Goal: Task Accomplishment & Management: Manage account settings

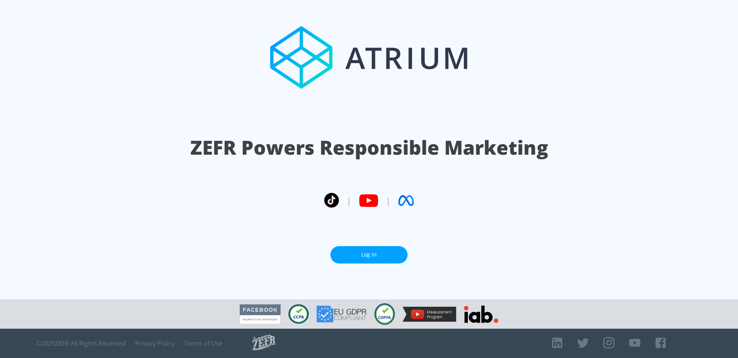
click at [341, 252] on link "Log In" at bounding box center [368, 254] width 77 height 17
click at [385, 253] on link "Log In" at bounding box center [368, 254] width 77 height 17
click at [386, 255] on link "Log In" at bounding box center [368, 254] width 77 height 17
click at [358, 253] on link "Log In" at bounding box center [368, 254] width 77 height 17
click at [367, 257] on link "Log In" at bounding box center [368, 254] width 77 height 17
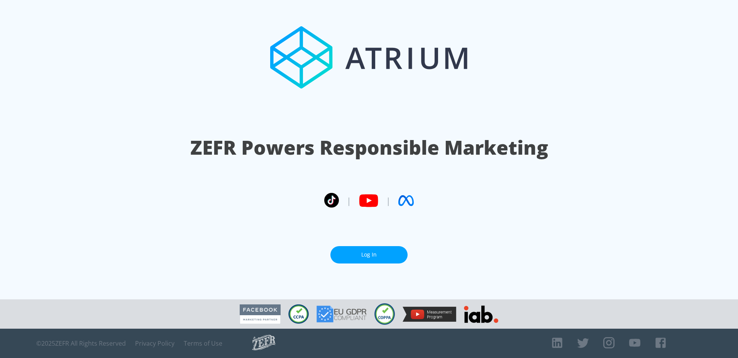
click at [368, 252] on link "Log In" at bounding box center [368, 254] width 77 height 17
